Goal: Transaction & Acquisition: Purchase product/service

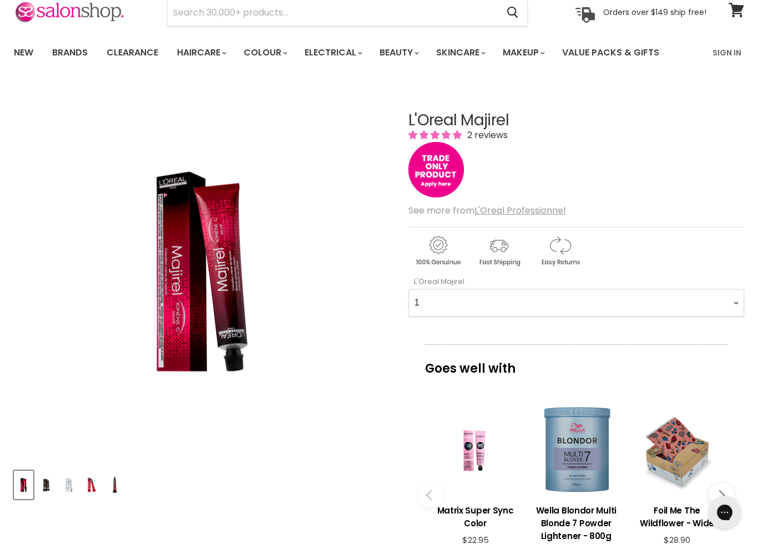
click at [43, 488] on img "Product thumbnails" at bounding box center [46, 485] width 17 height 26
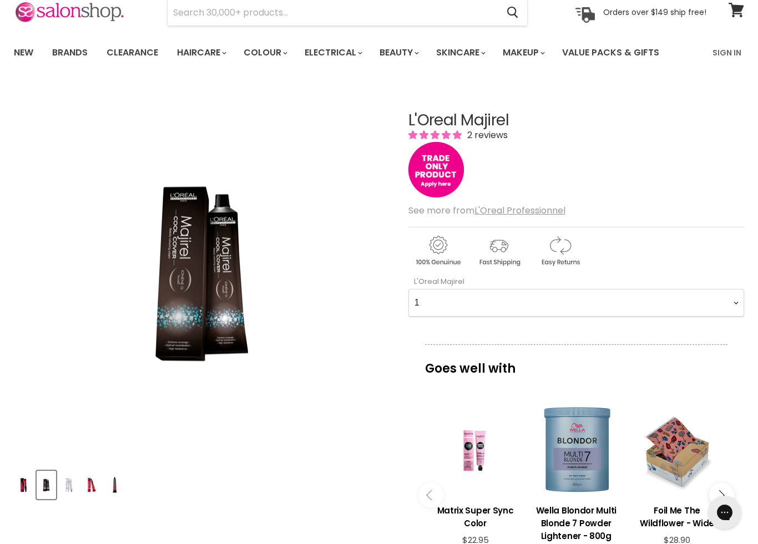
click at [22, 485] on img "Product thumbnails" at bounding box center [23, 485] width 17 height 26
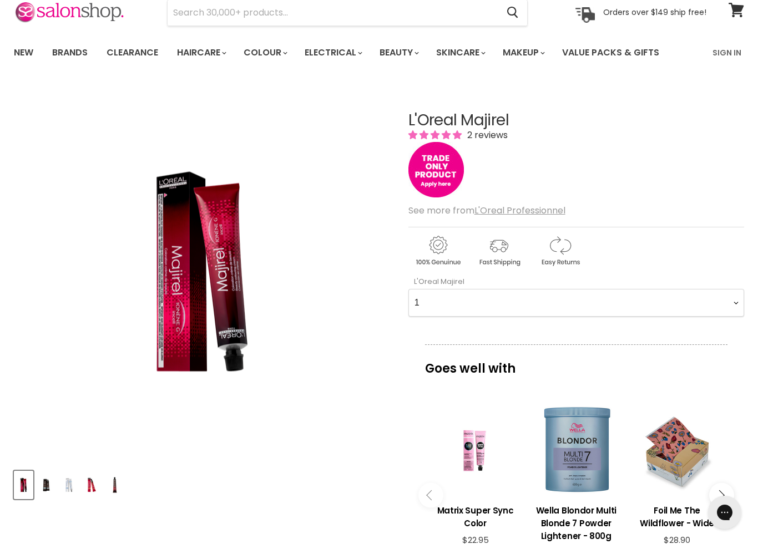
click at [27, 478] on img "Product thumbnails" at bounding box center [23, 485] width 17 height 26
click at [23, 483] on img "Product thumbnails" at bounding box center [23, 485] width 17 height 26
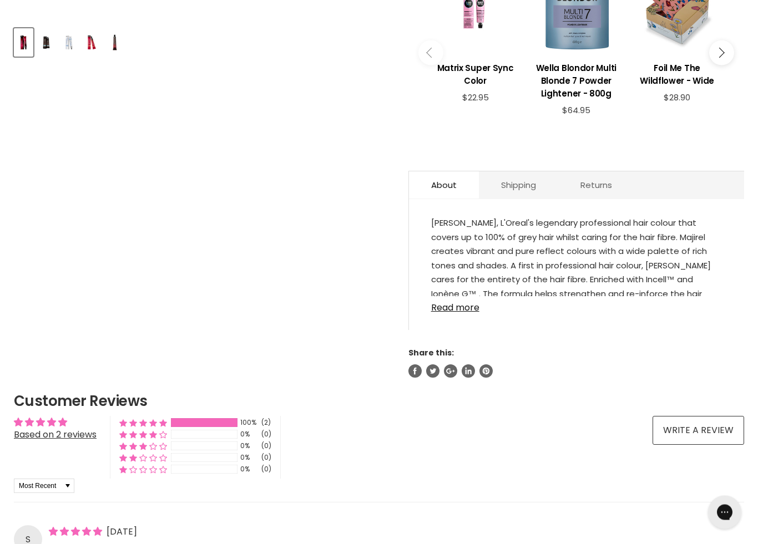
scroll to position [493, 0]
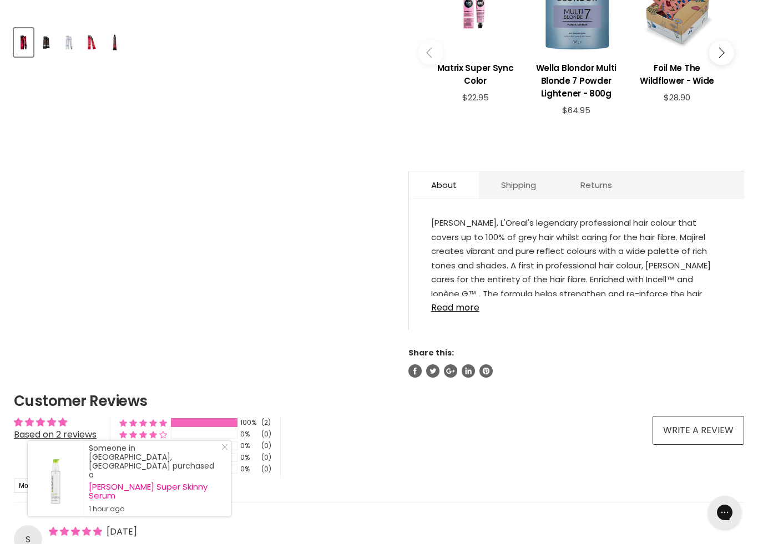
click at [438, 308] on link "Read more" at bounding box center [576, 304] width 291 height 17
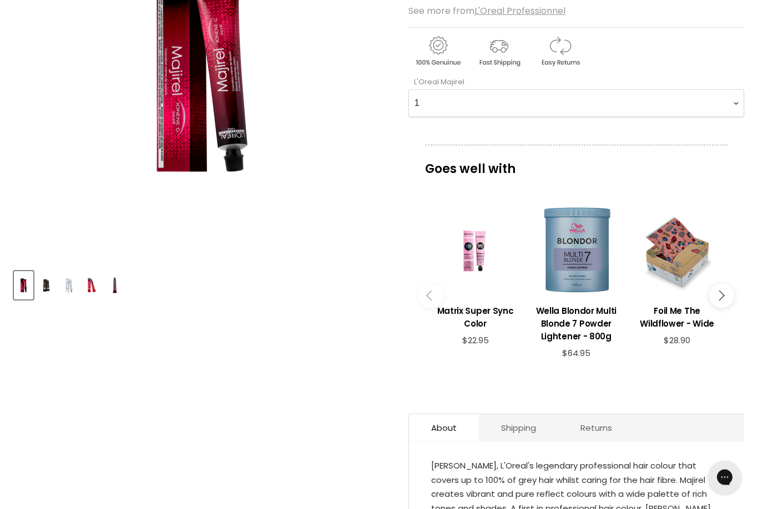
scroll to position [250, 0]
click at [69, 287] on img "Product thumbnails" at bounding box center [68, 285] width 17 height 26
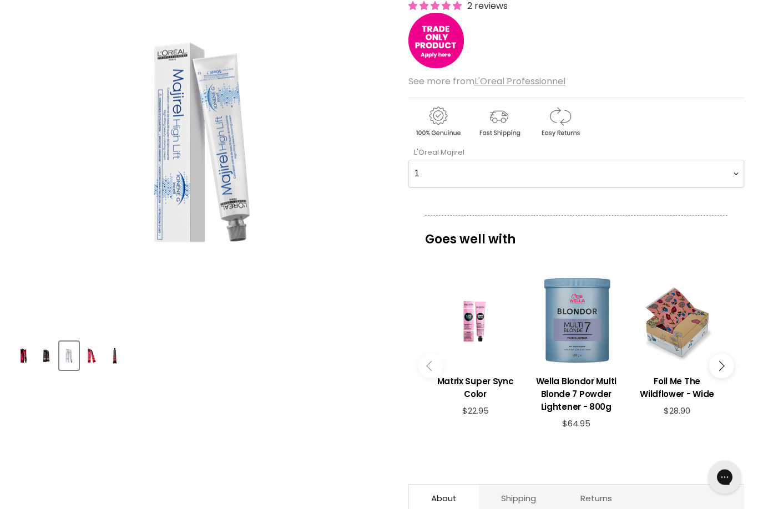
scroll to position [179, 0]
click at [97, 361] on img "Product thumbnails" at bounding box center [91, 356] width 17 height 26
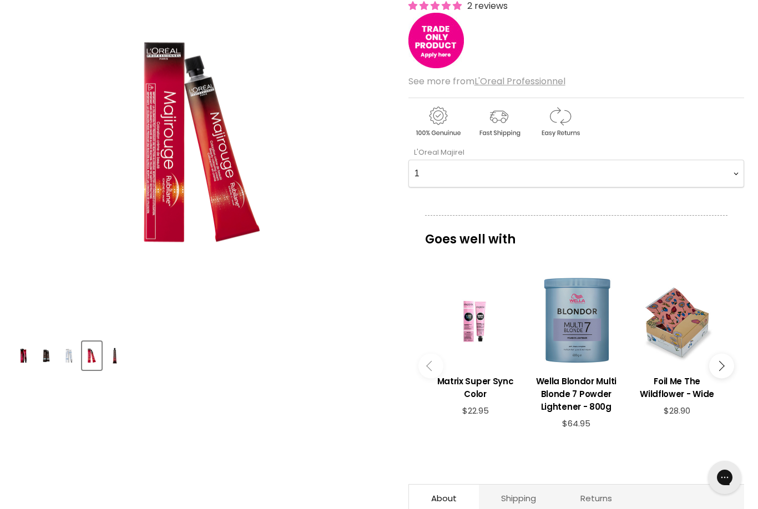
click at [731, 364] on button "Main content" at bounding box center [721, 365] width 25 height 25
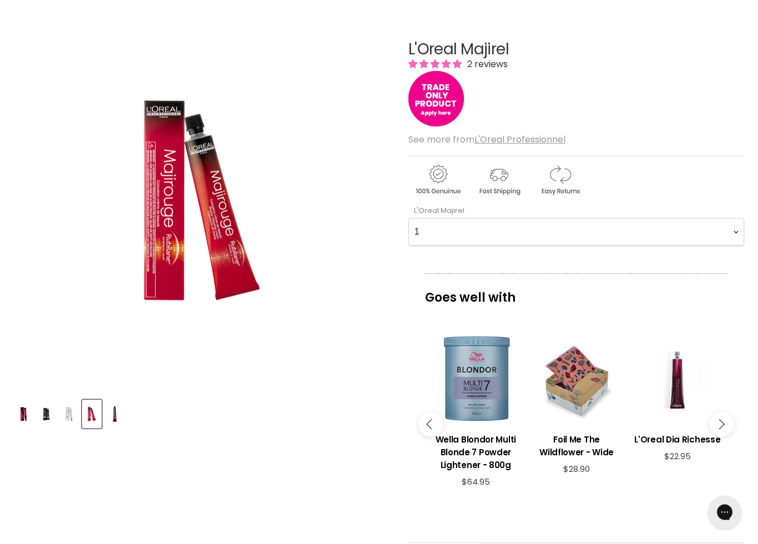
scroll to position [121, 0]
click at [728, 417] on button "Main content" at bounding box center [721, 424] width 25 height 25
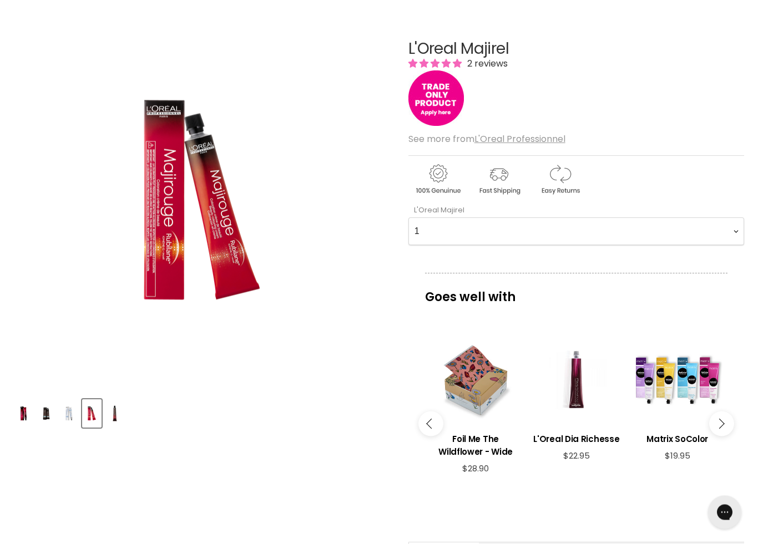
click at [727, 419] on button "Main content" at bounding box center [721, 424] width 25 height 25
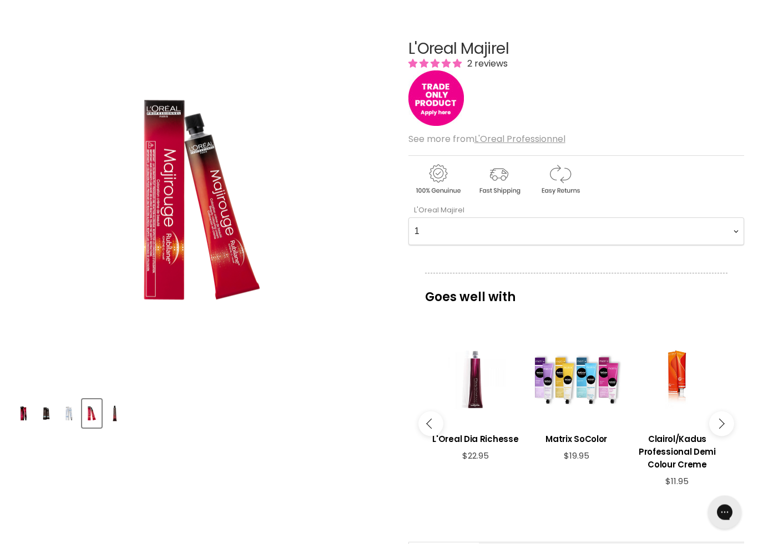
click at [731, 420] on button "Main content" at bounding box center [721, 424] width 25 height 25
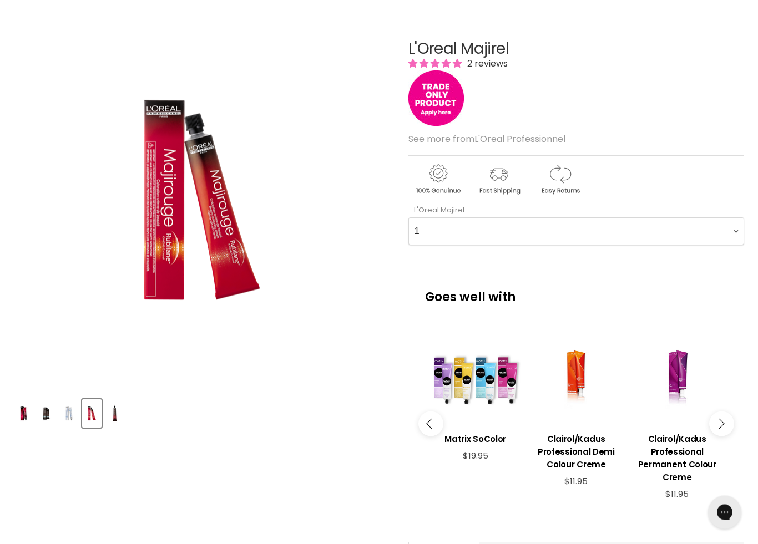
click at [730, 420] on button "Main content" at bounding box center [721, 424] width 25 height 25
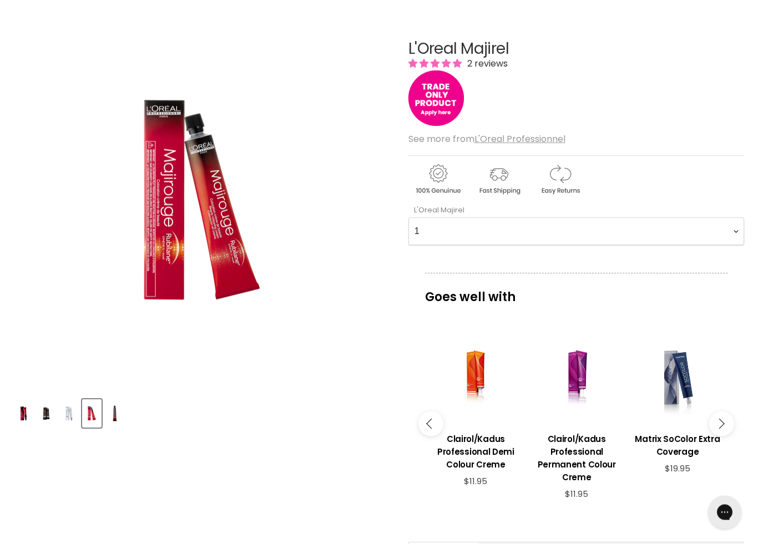
click at [732, 418] on button "Main content" at bounding box center [721, 424] width 25 height 25
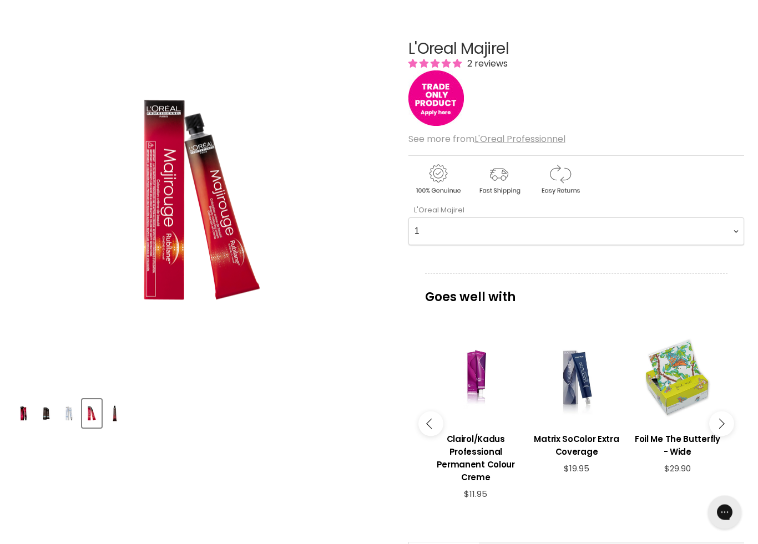
click at [732, 418] on button "Main content" at bounding box center [721, 424] width 25 height 25
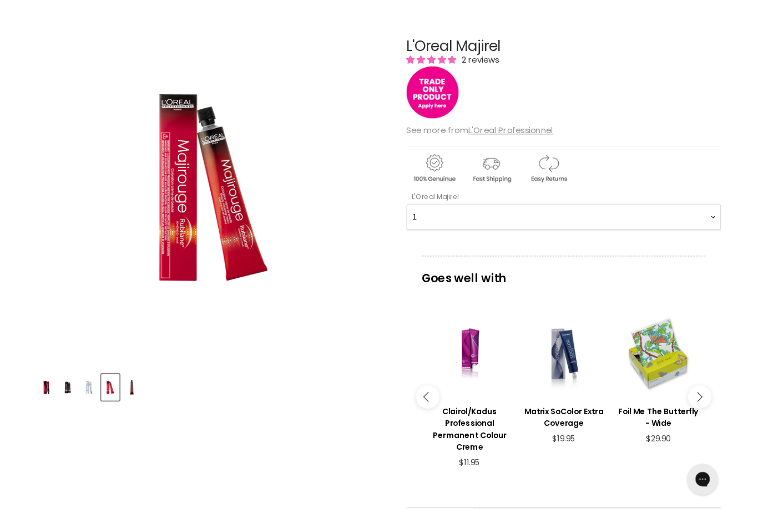
scroll to position [121, 0]
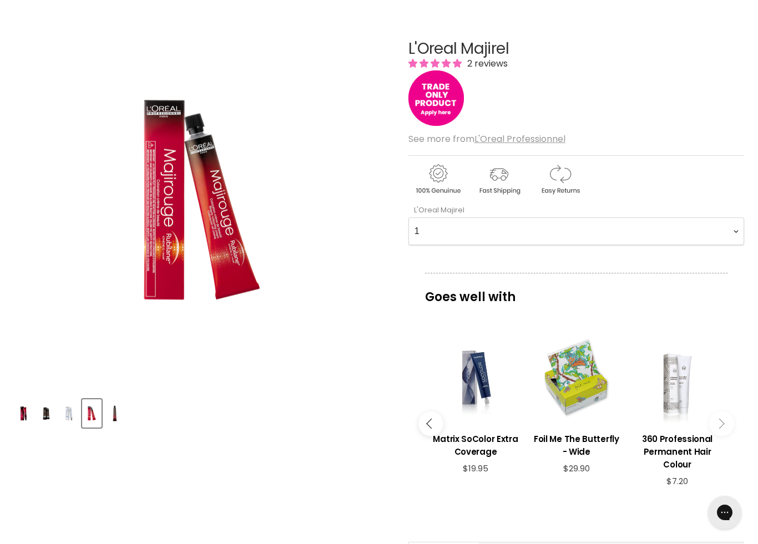
click at [730, 426] on button "Main content" at bounding box center [721, 423] width 25 height 25
click at [733, 426] on button "Main content" at bounding box center [721, 423] width 25 height 25
click at [725, 422] on button "Main content" at bounding box center [721, 423] width 25 height 25
click at [23, 16] on div "Click or scroll to zoom Tap or pinch to zoom" at bounding box center [202, 201] width 376 height 376
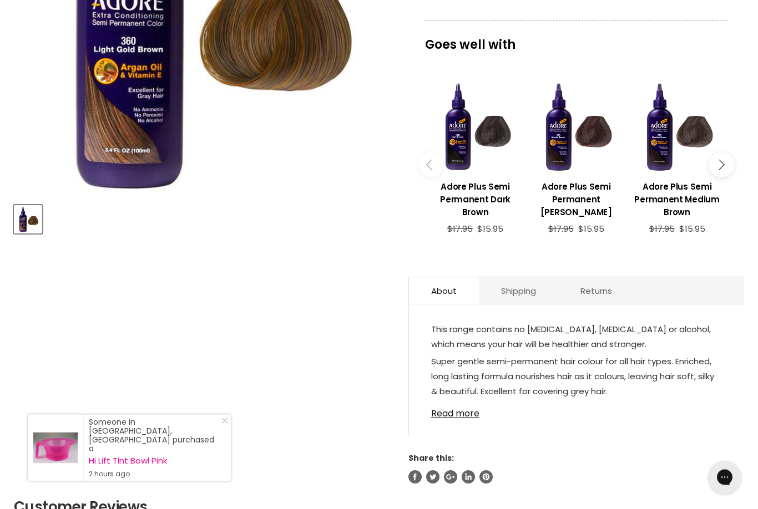
scroll to position [316, 0]
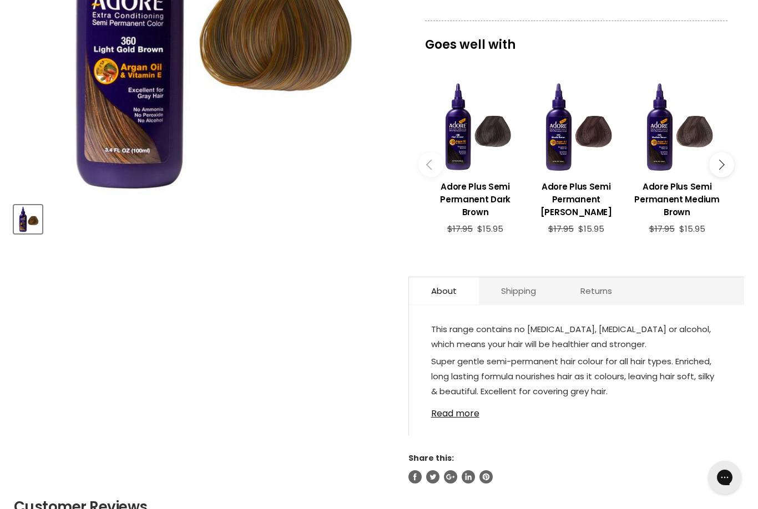
click at [721, 173] on button "Main content" at bounding box center [721, 164] width 25 height 25
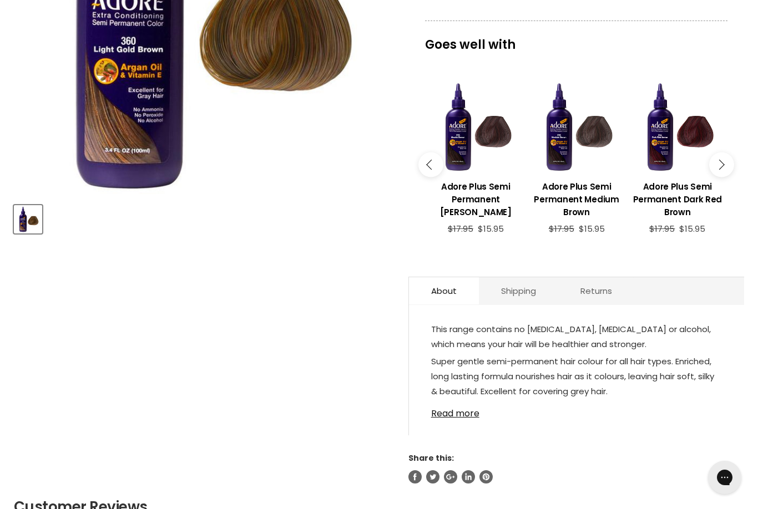
click at [726, 169] on button "Main content" at bounding box center [721, 164] width 25 height 25
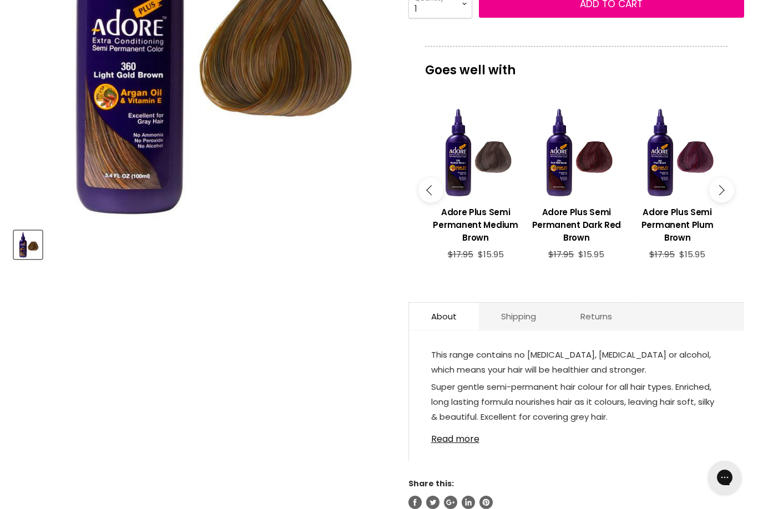
scroll to position [288, 0]
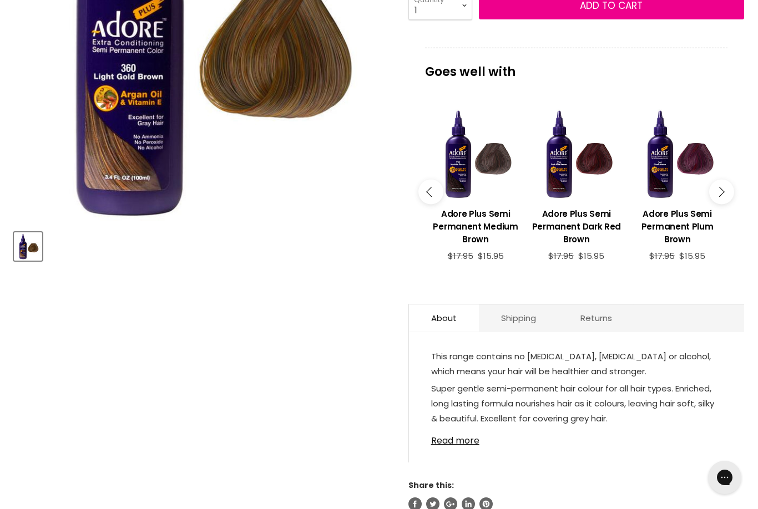
click at [721, 193] on icon "Main content" at bounding box center [719, 192] width 10 height 10
click at [727, 193] on button "Main content" at bounding box center [721, 191] width 25 height 25
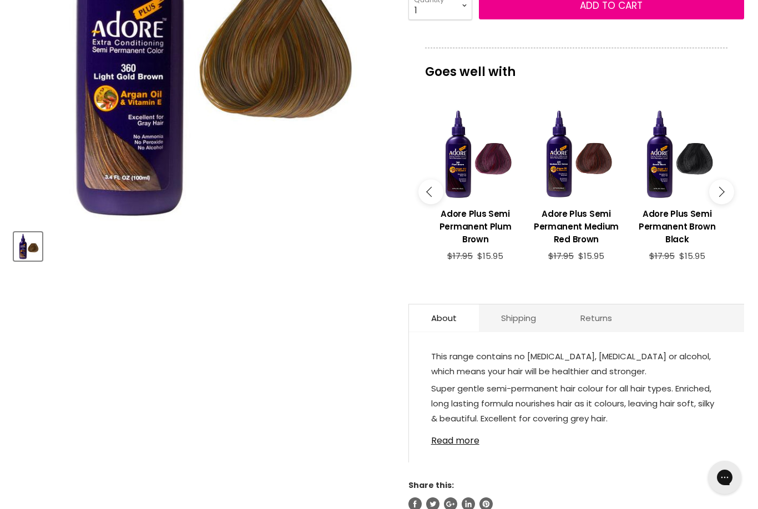
click at [726, 200] on button "Main content" at bounding box center [721, 191] width 25 height 25
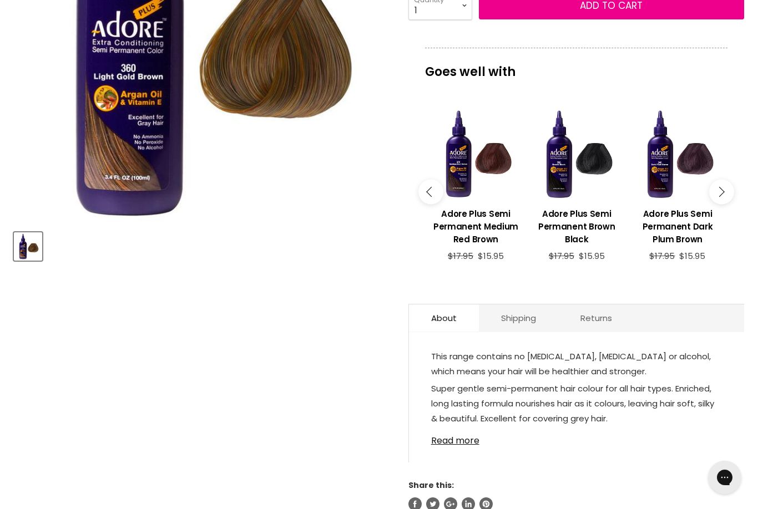
click at [730, 202] on button "Main content" at bounding box center [721, 191] width 25 height 25
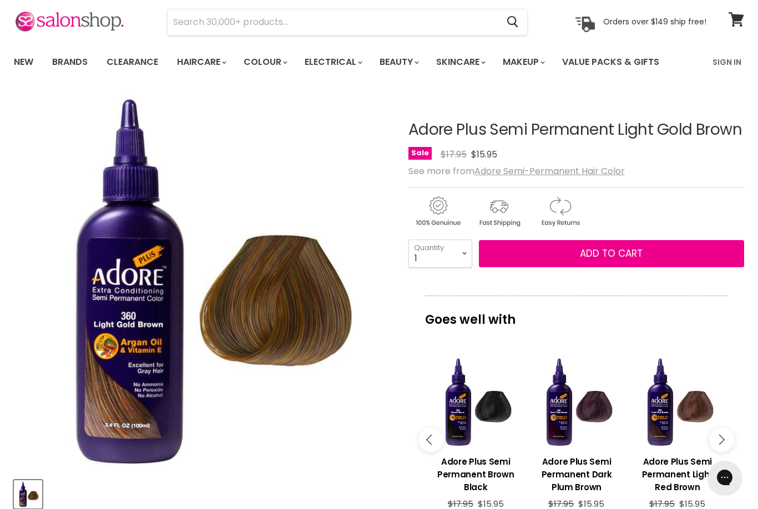
scroll to position [40, 0]
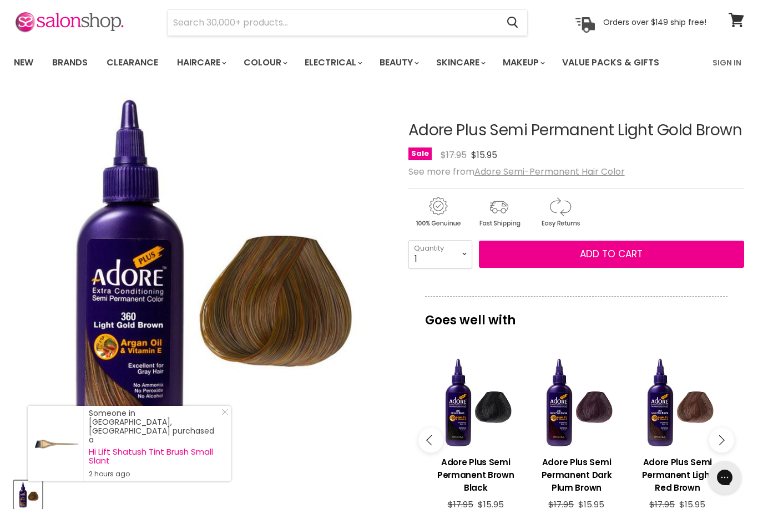
click at [24, 65] on link "New" at bounding box center [24, 62] width 36 height 23
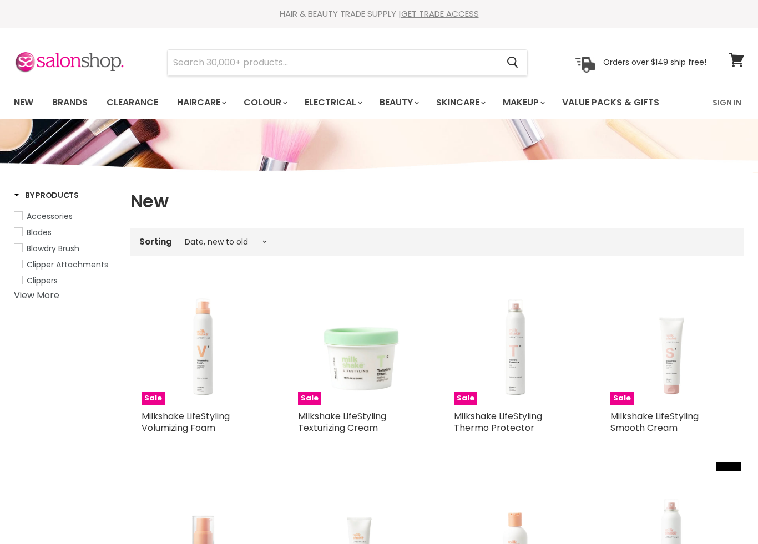
select select "created-descending"
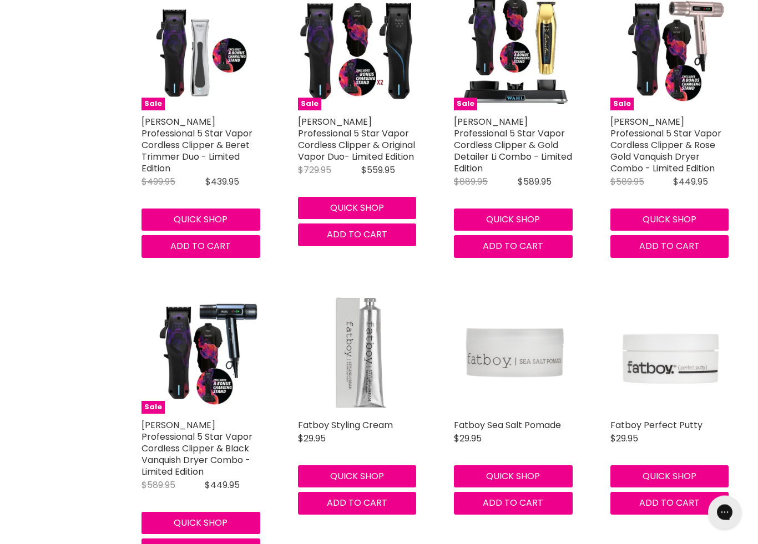
scroll to position [2717, 0]
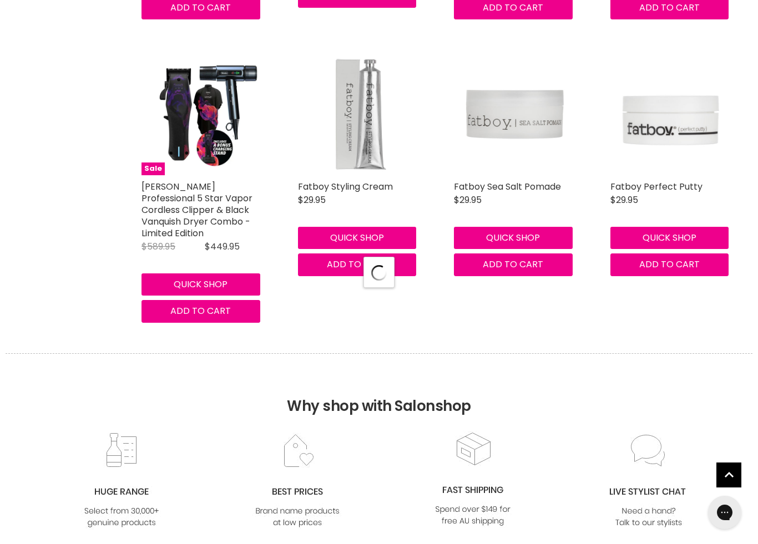
select select "created-descending"
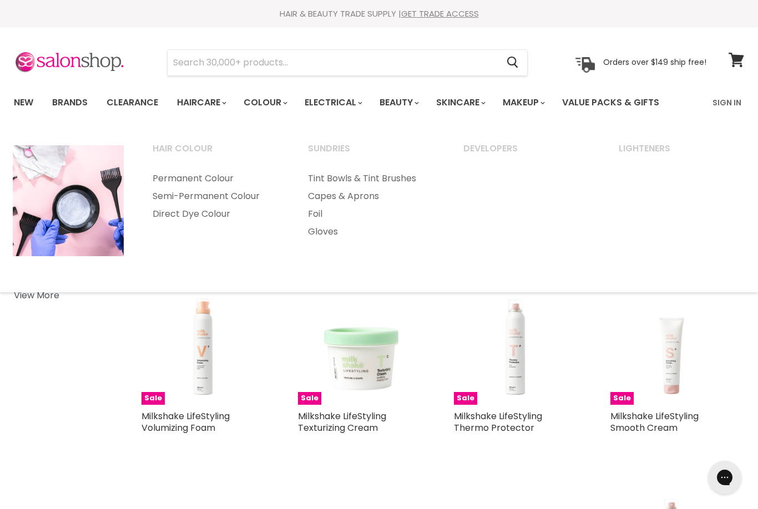
click at [194, 200] on link "Semi-Permanent Colour" at bounding box center [215, 197] width 153 height 18
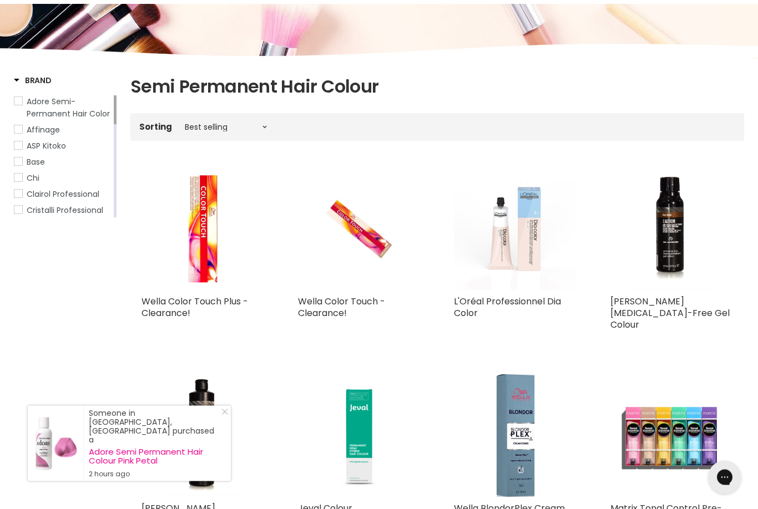
scroll to position [115, 0]
click at [187, 298] on link "Wella Color Touch Plus - Clearance!" at bounding box center [194, 307] width 107 height 24
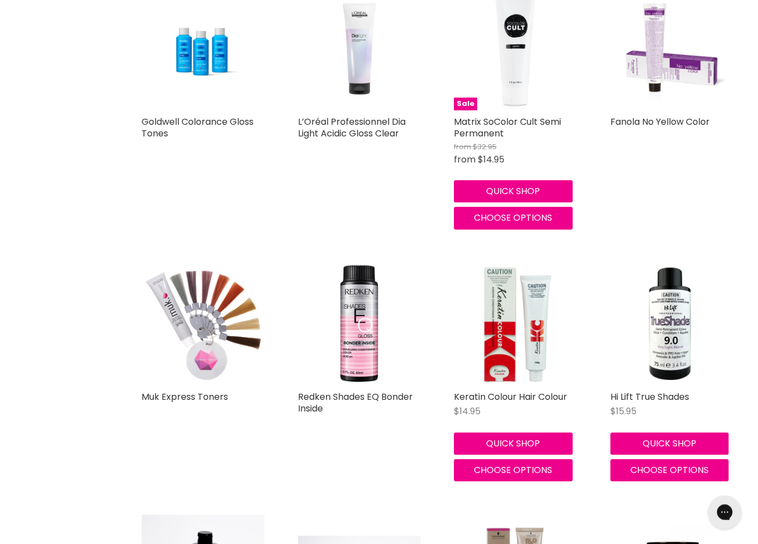
scroll to position [972, 0]
click at [166, 391] on link "Muk Express Toners" at bounding box center [184, 397] width 87 height 13
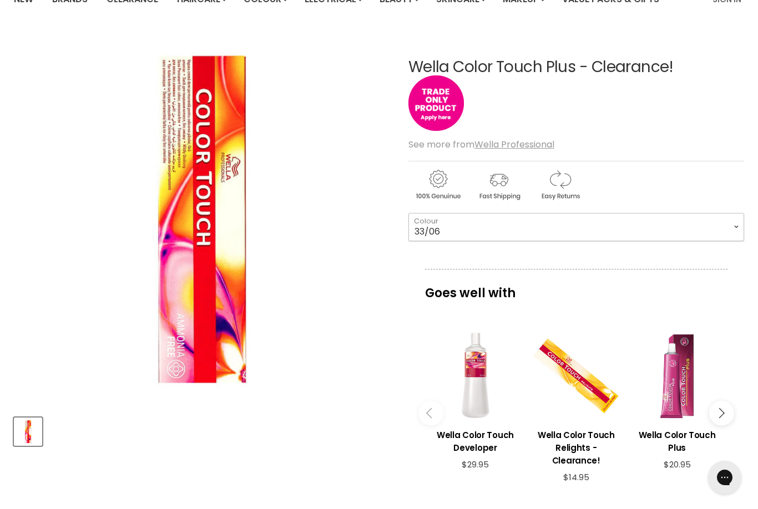
click at [738, 225] on select "33/06 44/05 44/06" at bounding box center [576, 227] width 336 height 28
click at [7, 138] on section "Click or scroll to zoom Tap or pinch to zoom" at bounding box center [379, 395] width 758 height 728
